Goal: Transaction & Acquisition: Purchase product/service

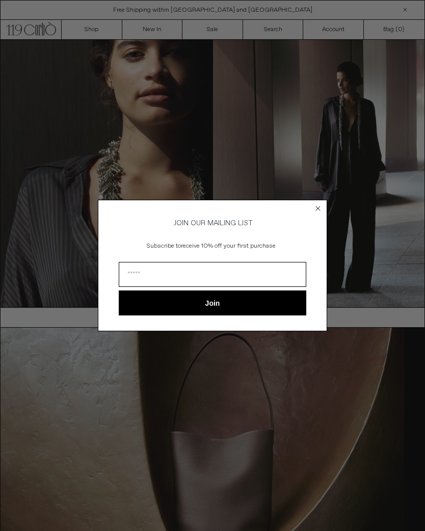
click at [319, 208] on circle "Close dialog" at bounding box center [319, 208] width 10 height 10
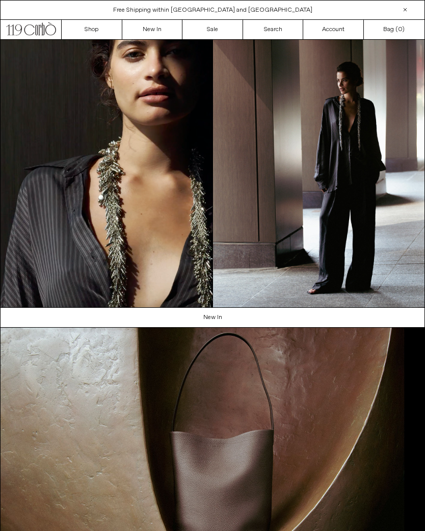
click at [155, 26] on link "New In" at bounding box center [152, 29] width 61 height 19
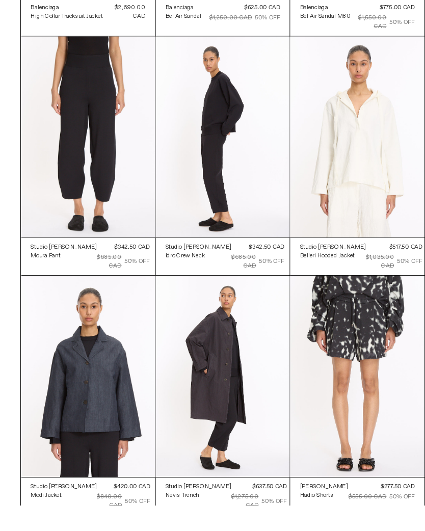
scroll to position [12197, 0]
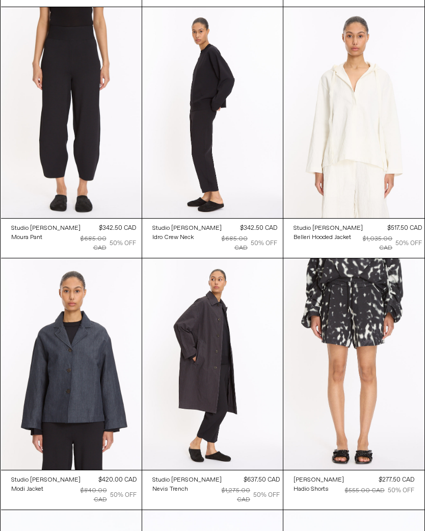
click at [222, 352] on at bounding box center [212, 364] width 141 height 211
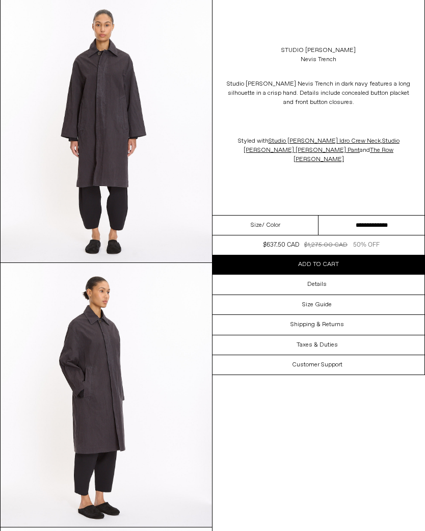
scroll to position [326, 0]
click at [293, 217] on div "Size / Color" at bounding box center [266, 226] width 106 height 20
click at [273, 221] on span "/ Color" at bounding box center [271, 225] width 18 height 9
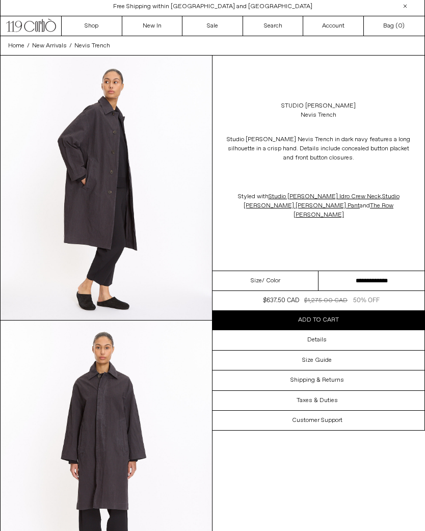
scroll to position [0, 0]
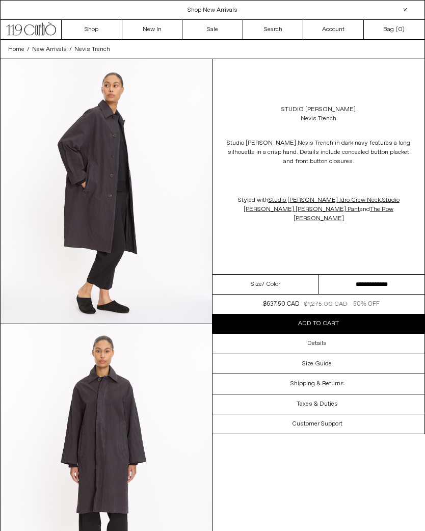
click at [352, 275] on select "**********" at bounding box center [372, 285] width 106 height 20
